Goal: Check status: Check status

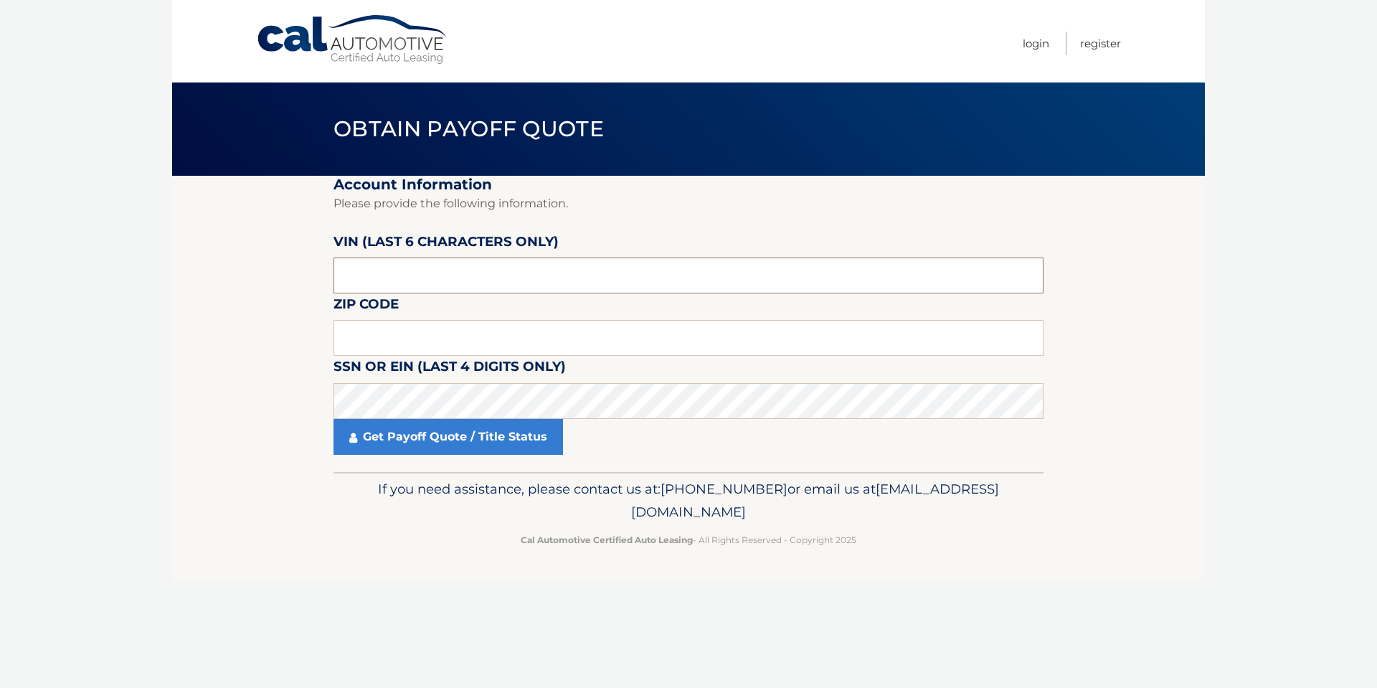
click at [412, 287] on input "text" at bounding box center [688, 275] width 710 height 36
click at [374, 337] on input "text" at bounding box center [688, 338] width 710 height 36
type input "08753"
click at [371, 287] on input "text" at bounding box center [688, 275] width 710 height 36
click at [374, 275] on input "text" at bounding box center [688, 275] width 710 height 36
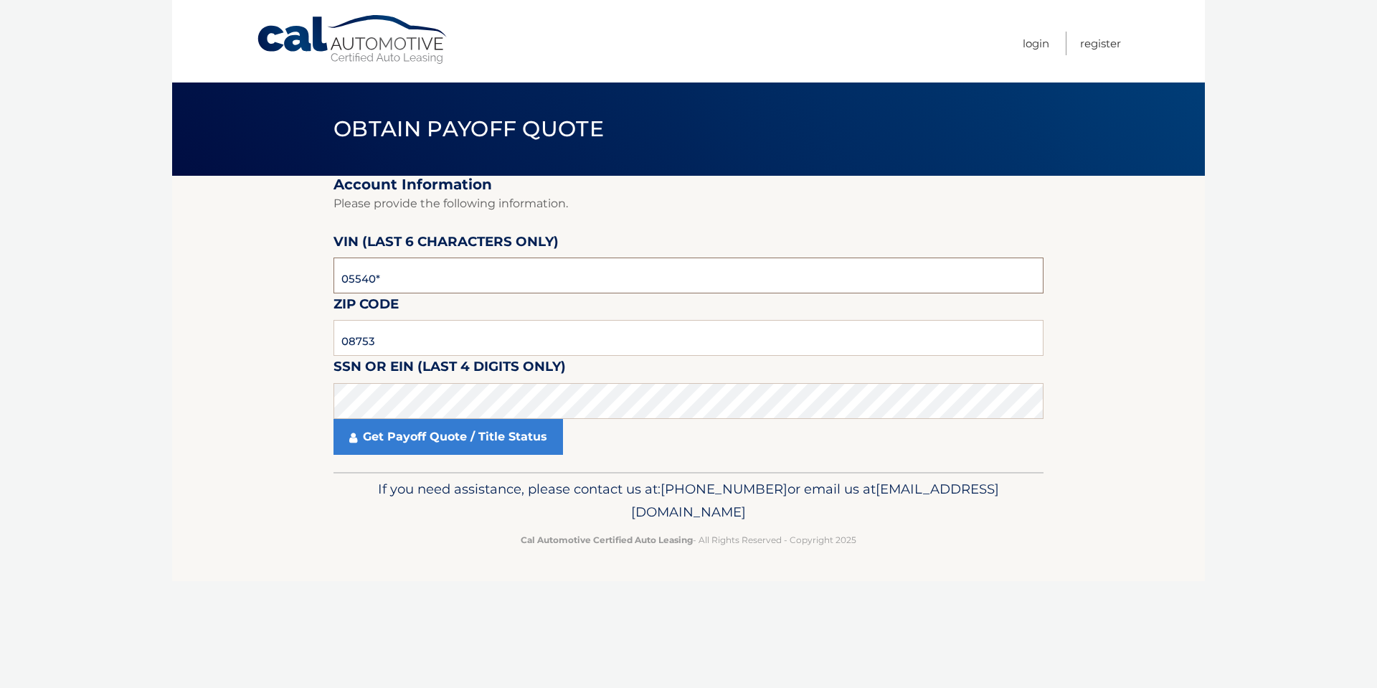
type input "055402"
click at [404, 445] on link "Get Payoff Quote / Title Status" at bounding box center [447, 437] width 229 height 36
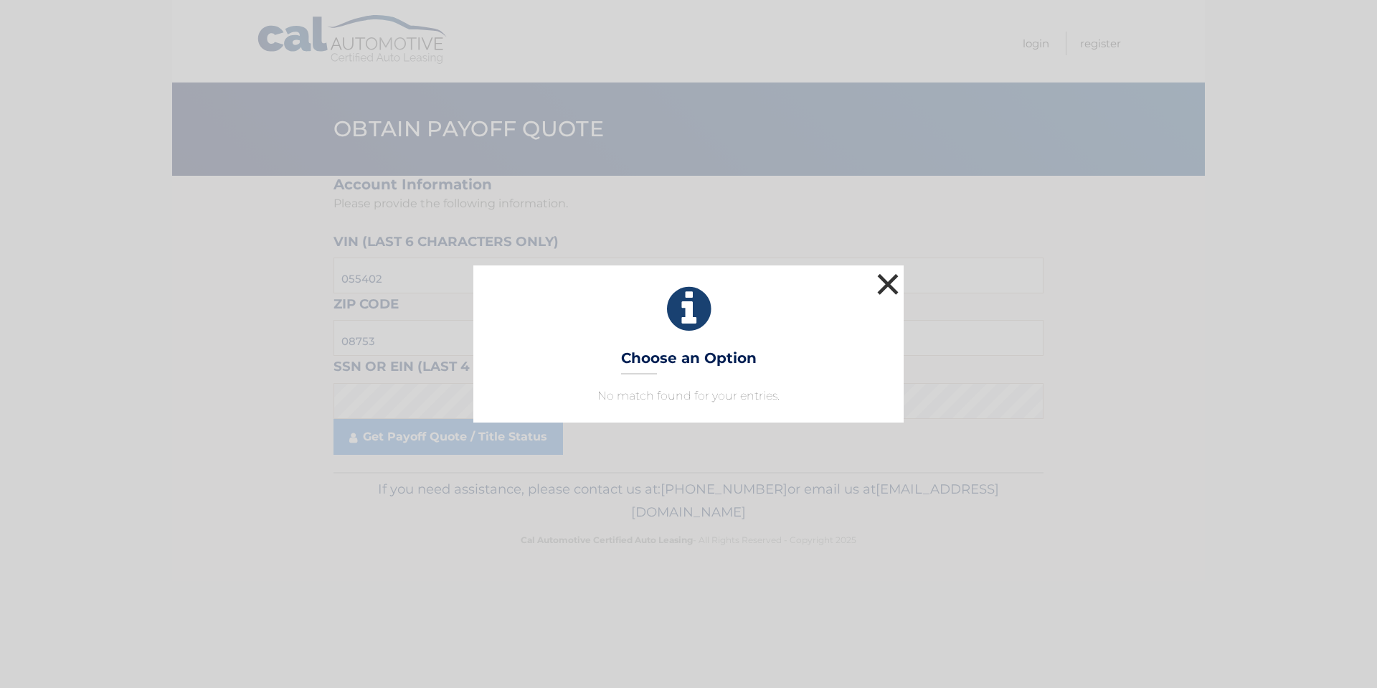
click at [883, 280] on button "×" at bounding box center [887, 284] width 29 height 29
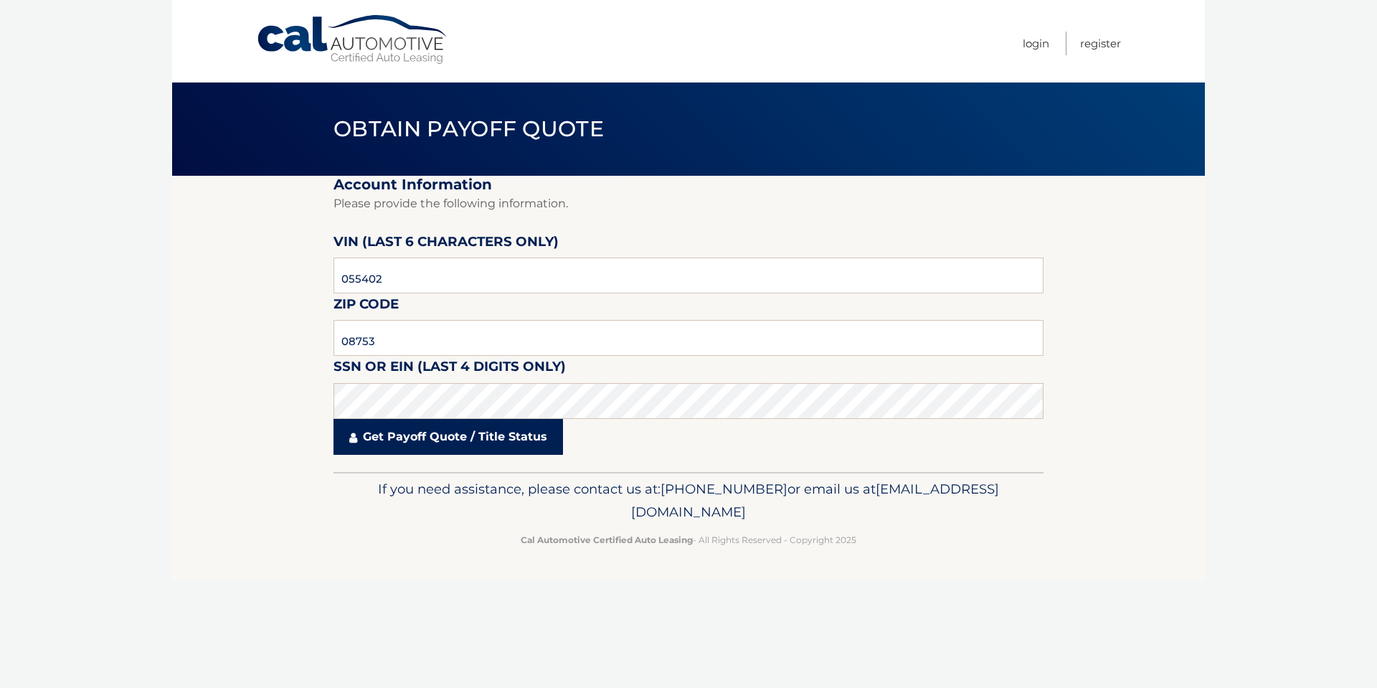
click at [434, 435] on link "Get Payoff Quote / Title Status" at bounding box center [447, 437] width 229 height 36
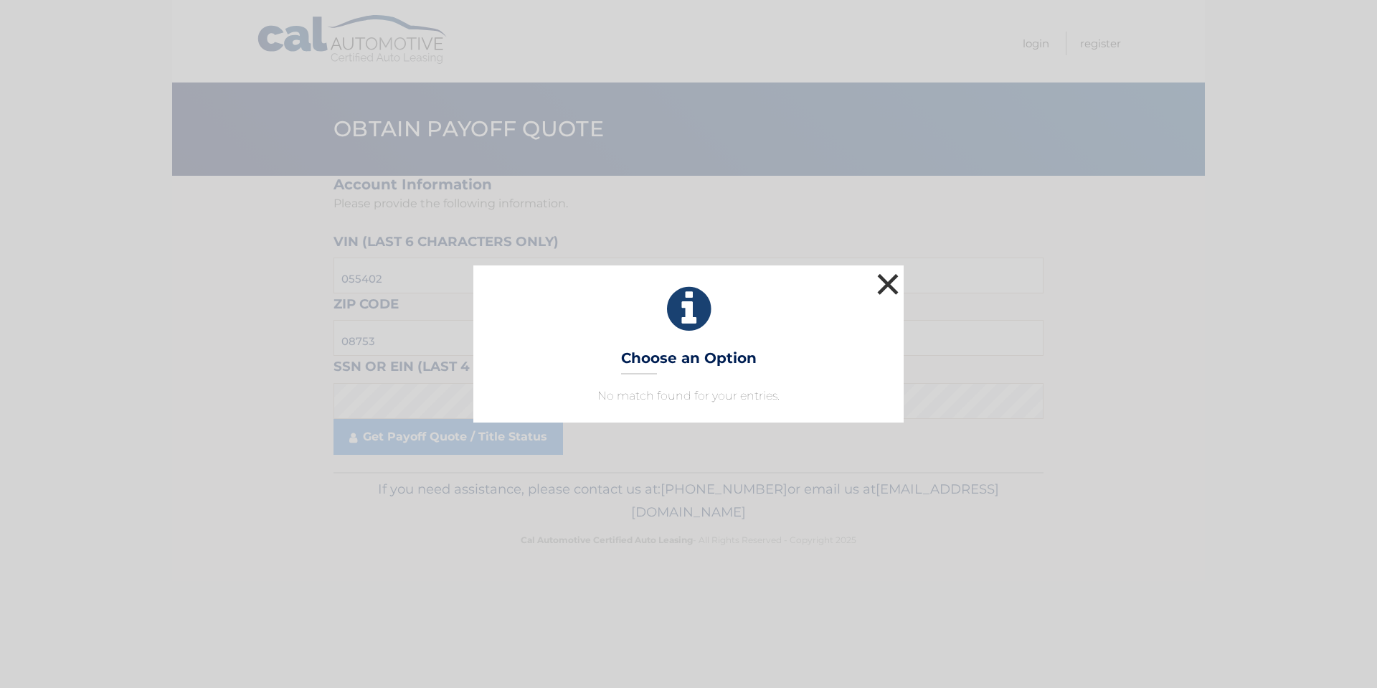
click at [892, 287] on button "×" at bounding box center [887, 284] width 29 height 29
